Goal: Transaction & Acquisition: Purchase product/service

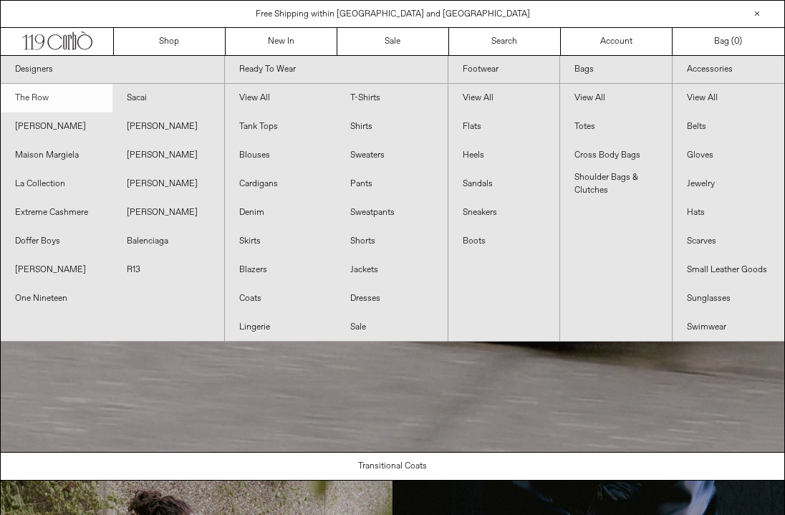
click at [48, 95] on link "The Row" at bounding box center [57, 98] width 112 height 29
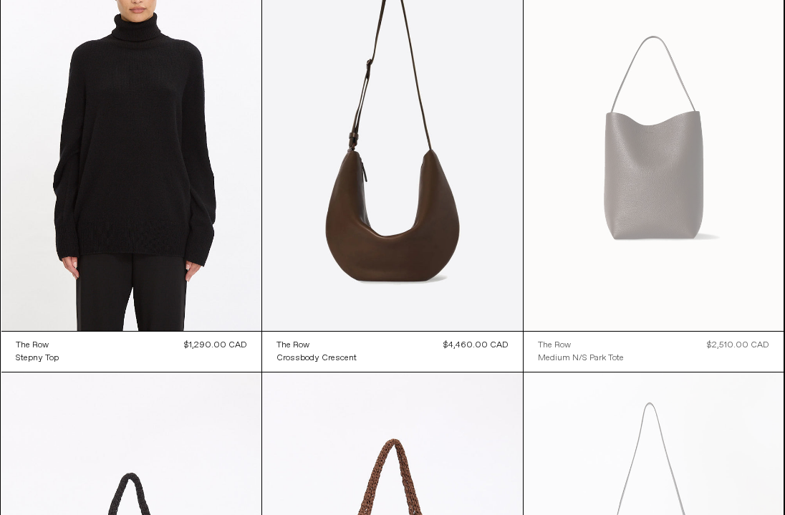
scroll to position [4048, 0]
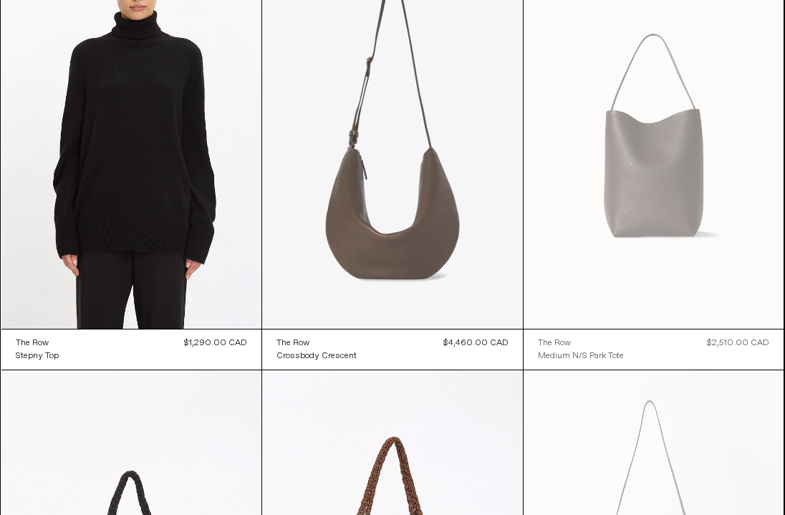
click at [334, 195] on at bounding box center [392, 133] width 261 height 391
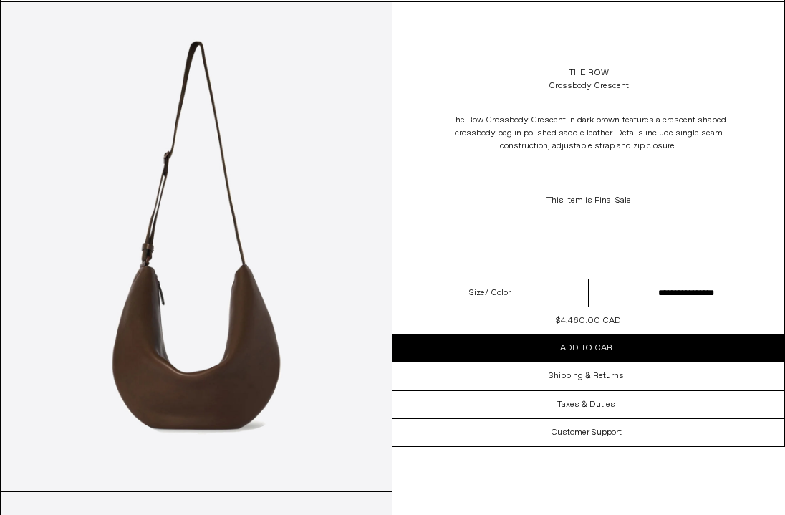
scroll to position [83, 0]
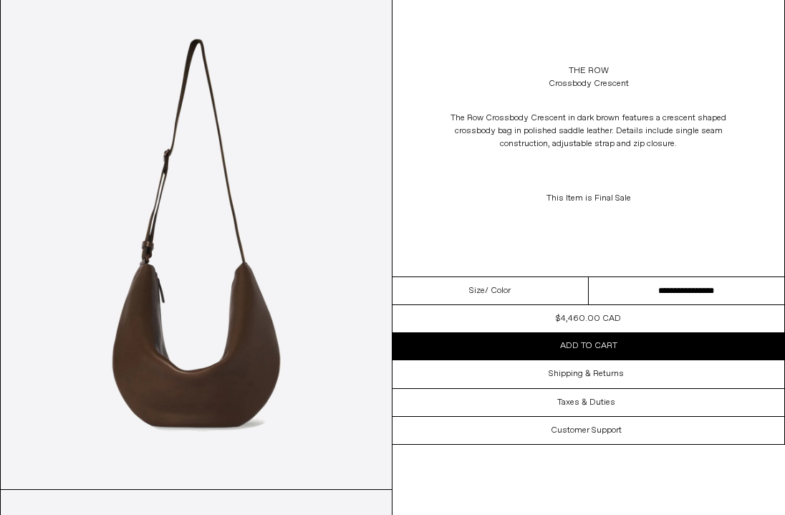
drag, startPoint x: 453, startPoint y: 117, endPoint x: 683, endPoint y: 155, distance: 232.9
click at [683, 155] on p "The Row Crossbody Crescent in dark brown features a crescent shaped crossbody b…" at bounding box center [588, 131] width 286 height 53
copy p "The Row Crossbody Crescent in dark brown features a crescent shaped crossbody b…"
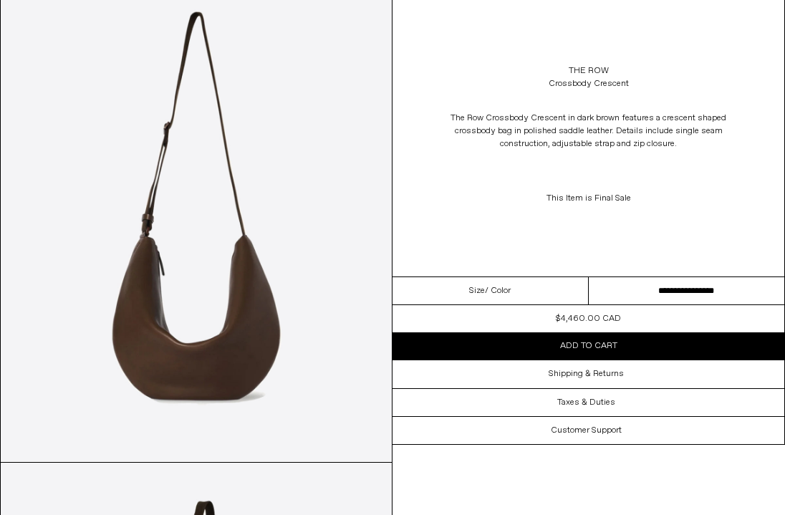
scroll to position [0, 0]
